Goal: Transaction & Acquisition: Book appointment/travel/reservation

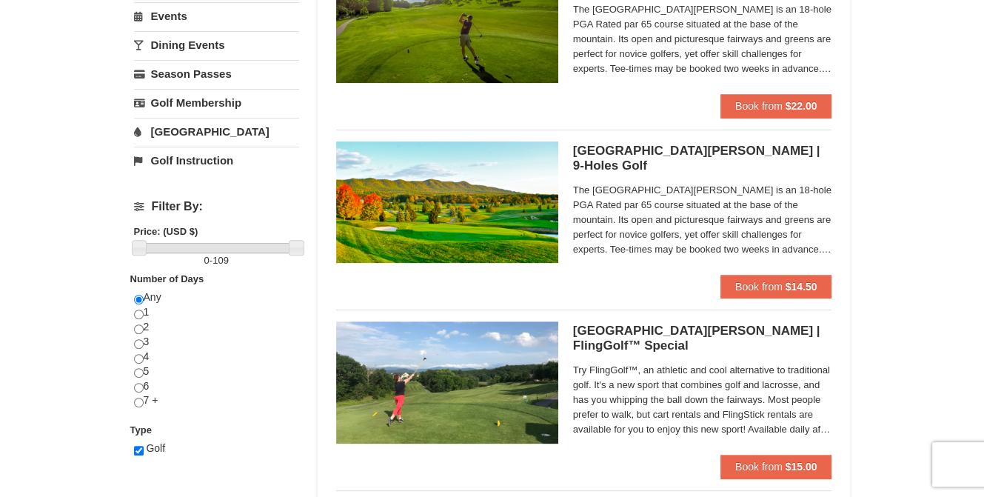
scroll to position [358, 0]
